Goal: Information Seeking & Learning: Learn about a topic

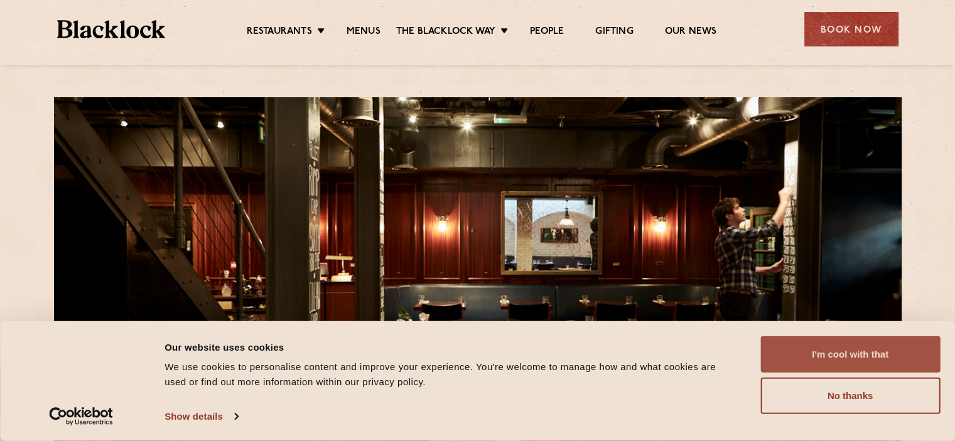
click at [893, 358] on button "I'm cool with that" at bounding box center [850, 354] width 180 height 36
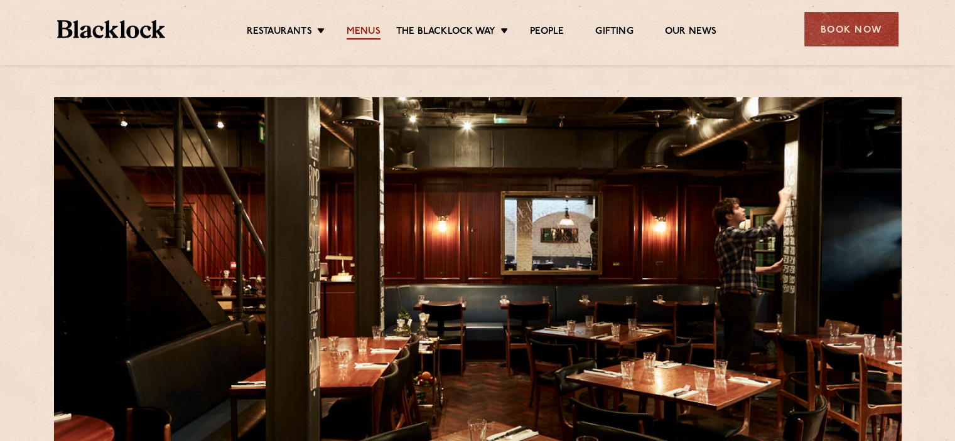
click at [356, 30] on link "Menus" at bounding box center [363, 33] width 34 height 14
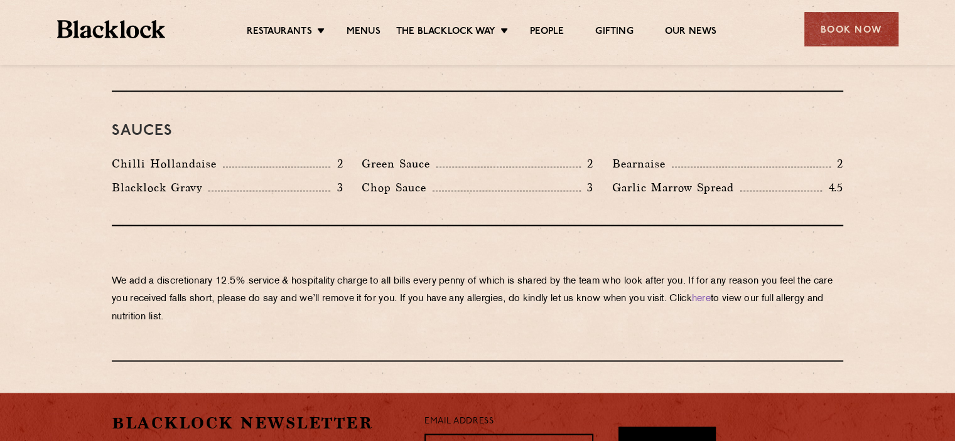
scroll to position [2076, 0]
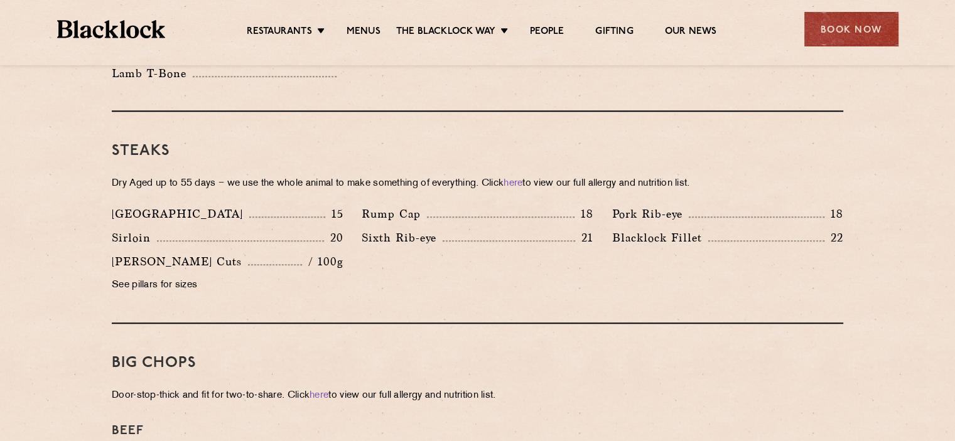
scroll to position [1142, 0]
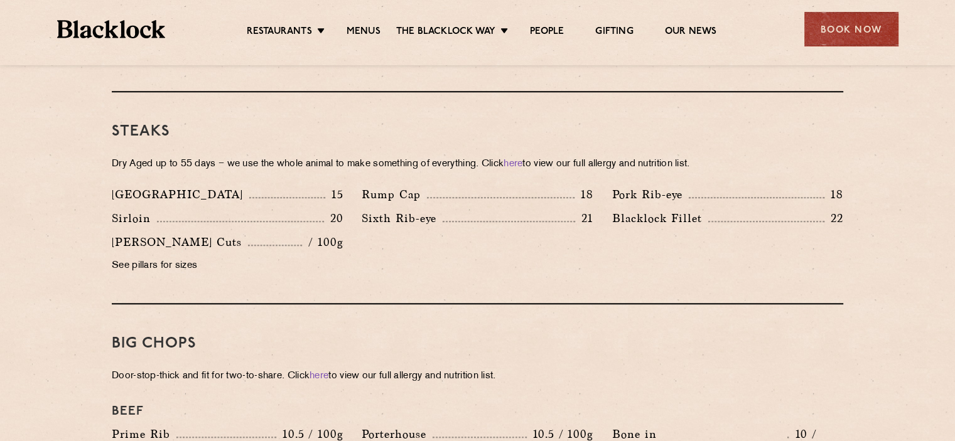
click at [362, 235] on div "Denver 15 Rump Cap 18 Pork Rib-eye 18 Sirloin 20 Sixth Rib-eye 21 [PERSON_NAME]…" at bounding box center [477, 233] width 750 height 95
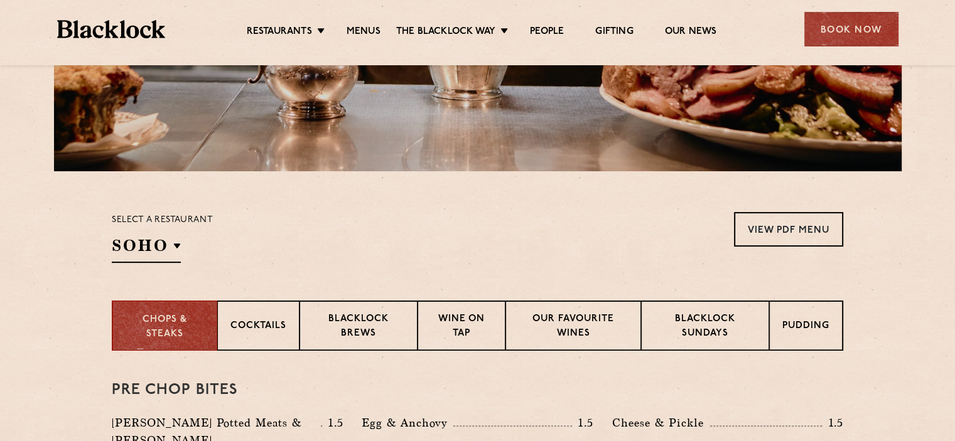
scroll to position [0, 0]
